Goal: Navigation & Orientation: Find specific page/section

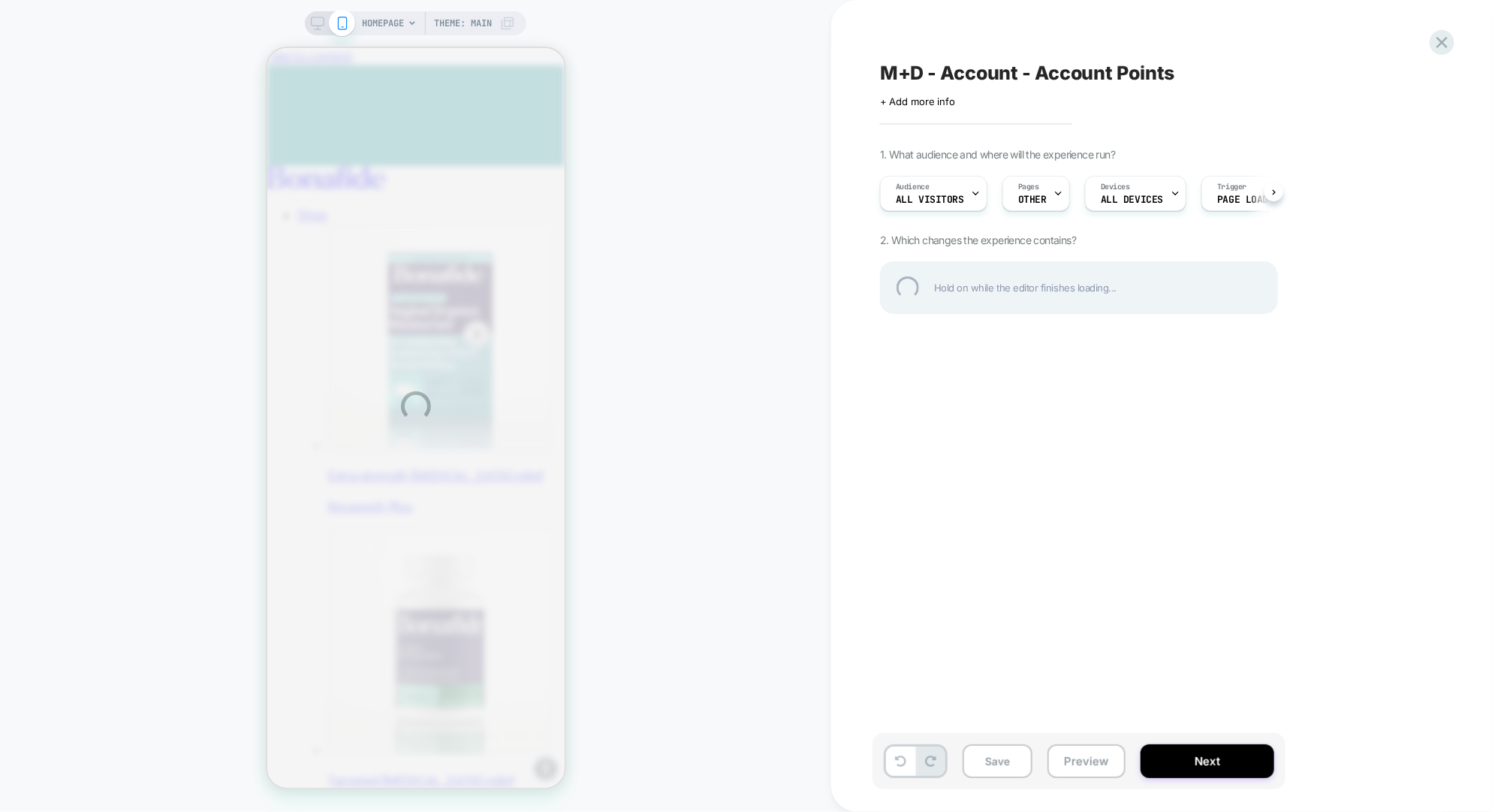
click at [1078, 761] on div "HOMEPAGE Theme: MAIN M+D - Account - Account Points Click to edit experience de…" at bounding box center [746, 406] width 1492 height 812
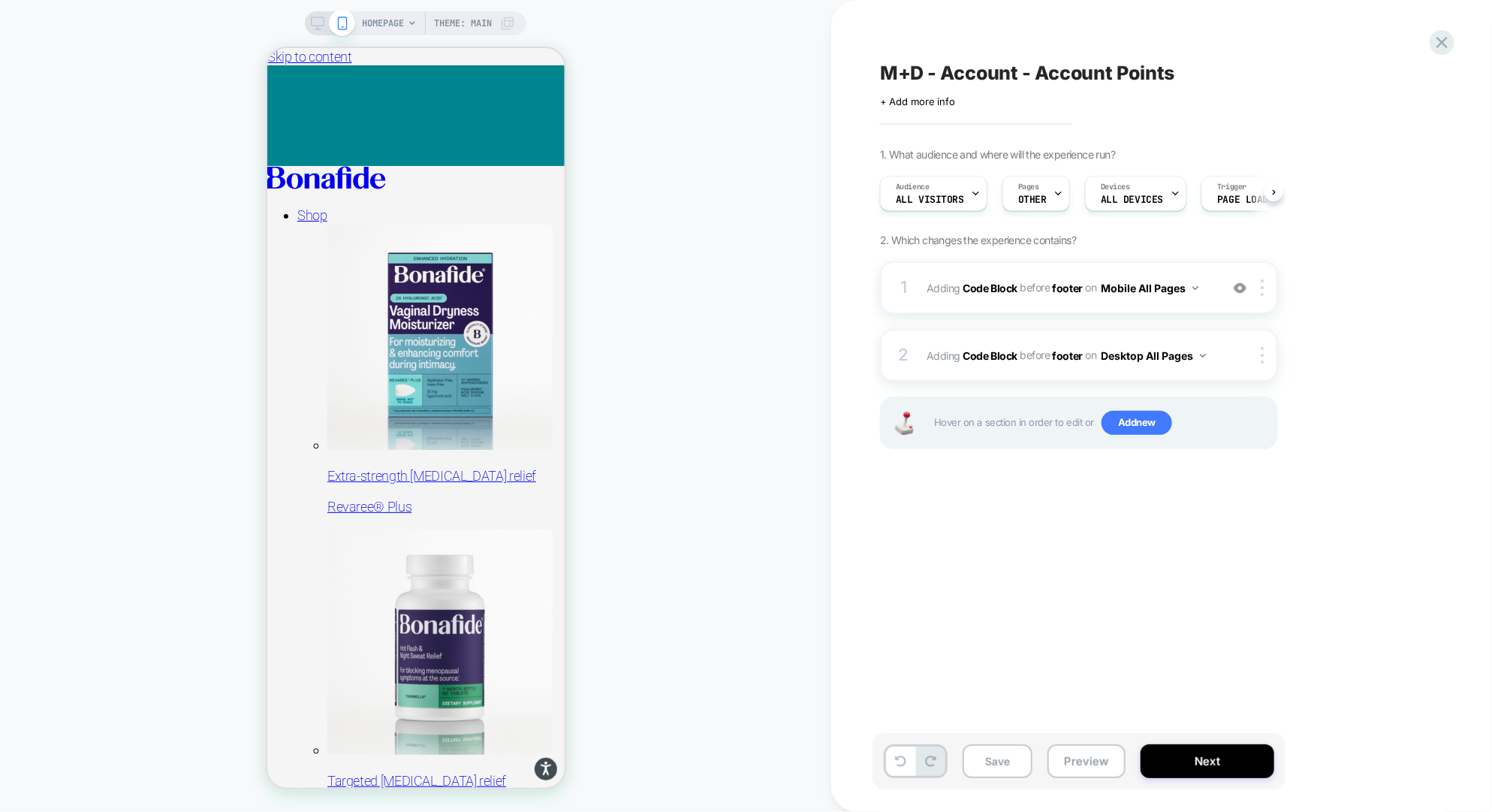
scroll to position [0, 1]
